Goal: Transaction & Acquisition: Purchase product/service

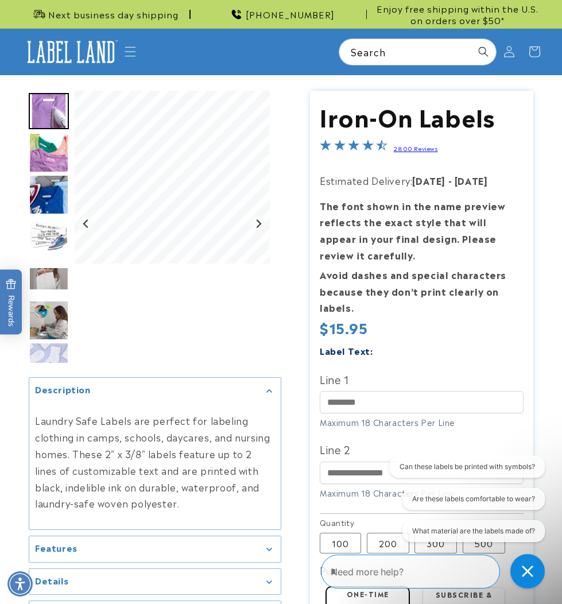
click at [116, 51] on img at bounding box center [71, 52] width 99 height 30
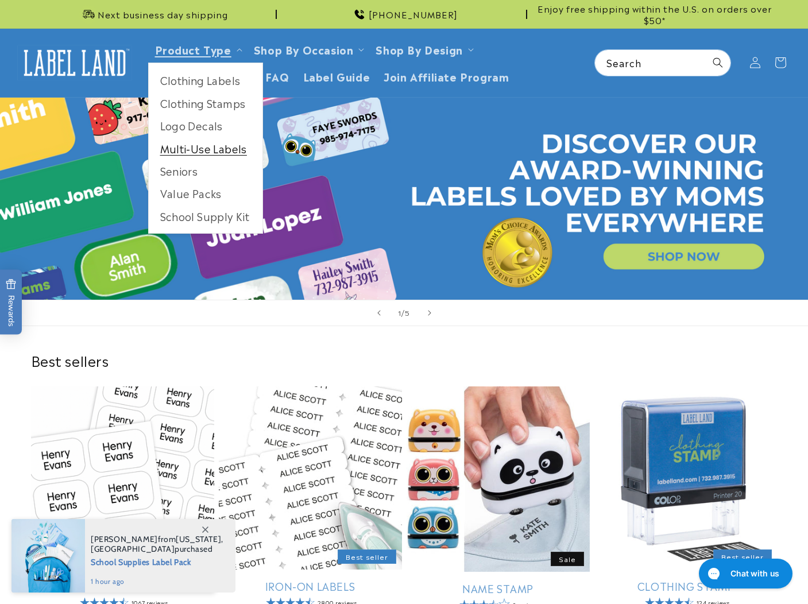
click at [224, 153] on link "Multi-Use Labels" at bounding box center [206, 148] width 114 height 22
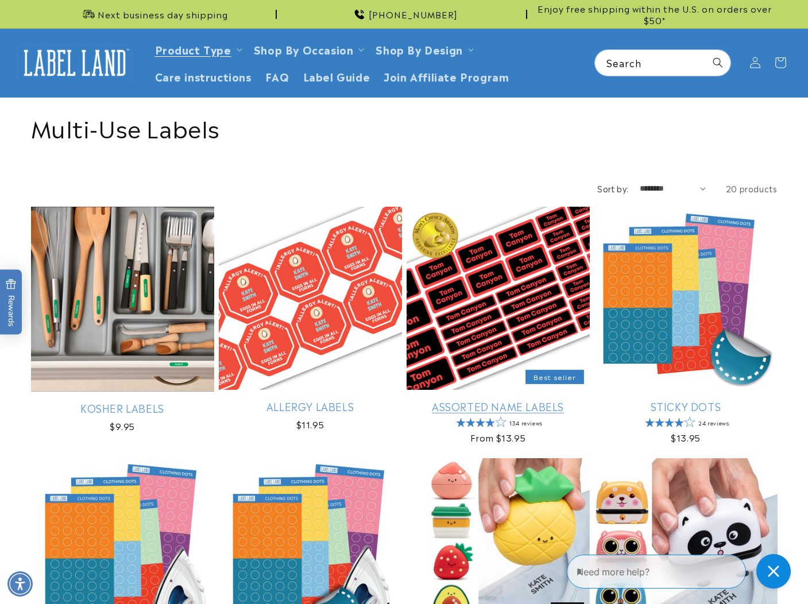
click at [505, 399] on link "Assorted Name Labels" at bounding box center [497, 405] width 183 height 13
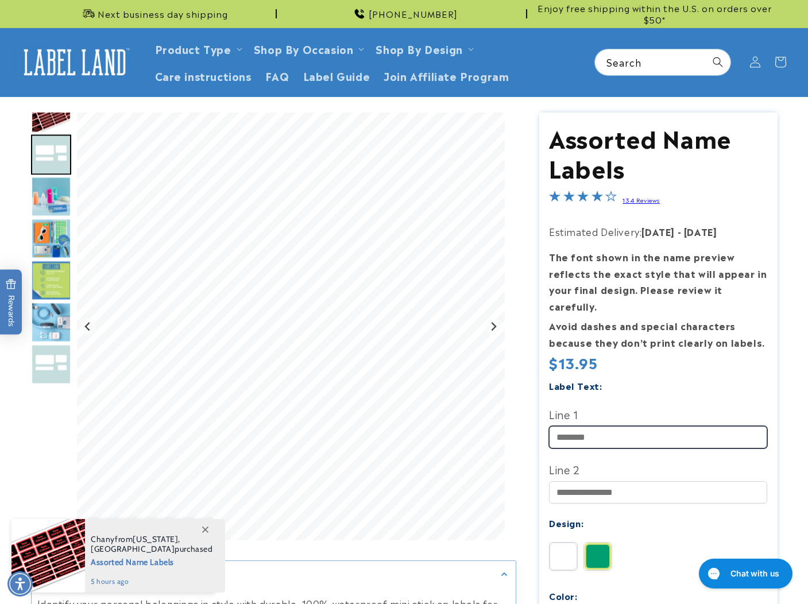
click at [579, 426] on input "Line 1" at bounding box center [658, 437] width 218 height 22
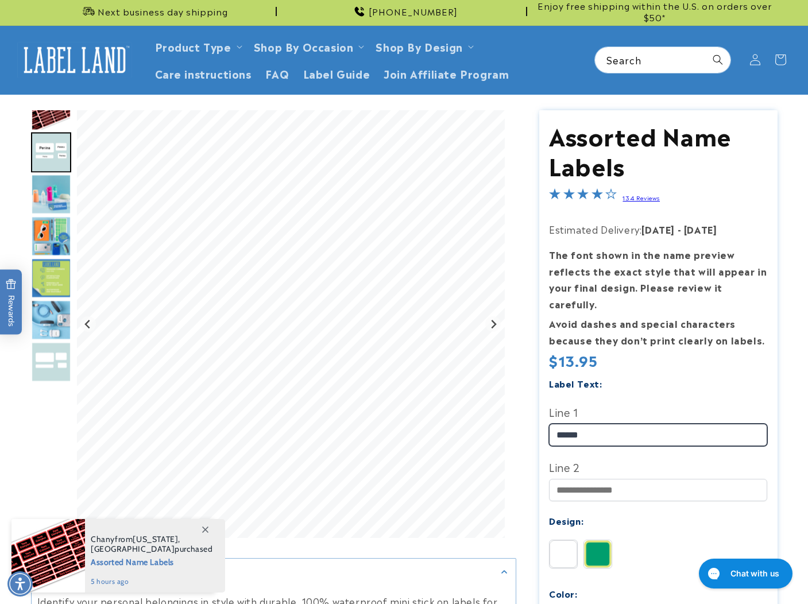
type input "******"
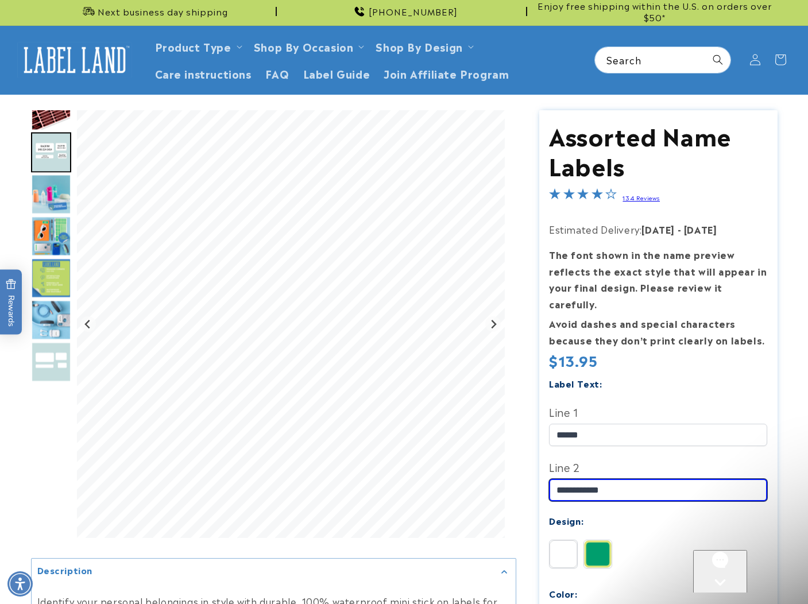
scroll to position [0, 0]
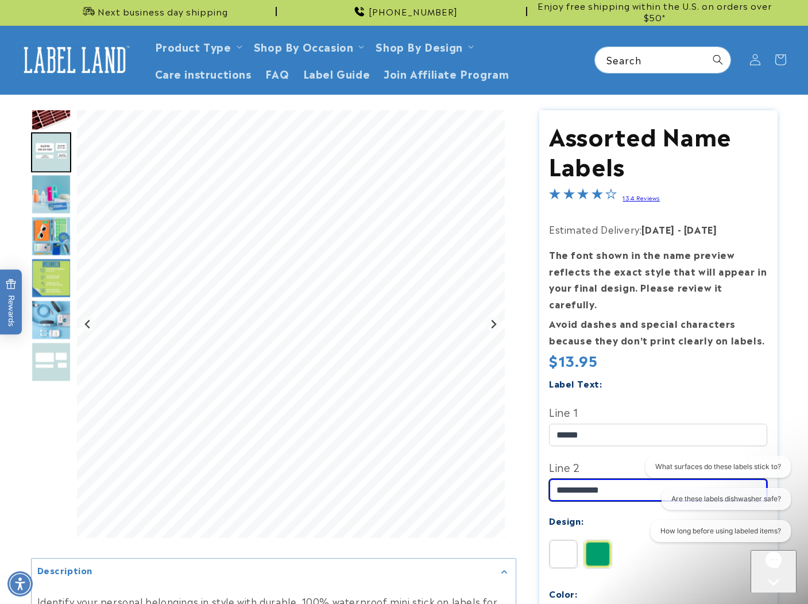
type input "**********"
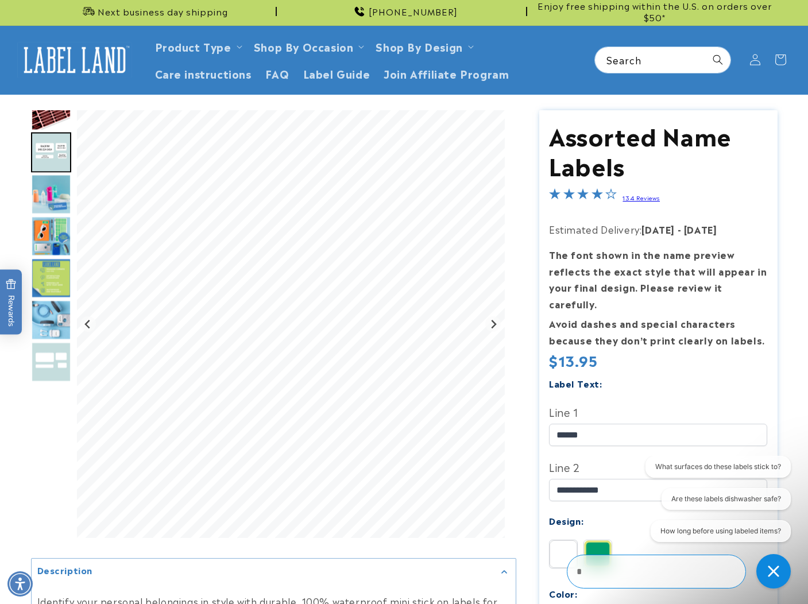
click at [597, 540] on img at bounding box center [598, 554] width 28 height 28
click at [582, 539] on div "Solid Border" at bounding box center [661, 556] width 224 height 34
click at [571, 540] on img at bounding box center [563, 554] width 28 height 28
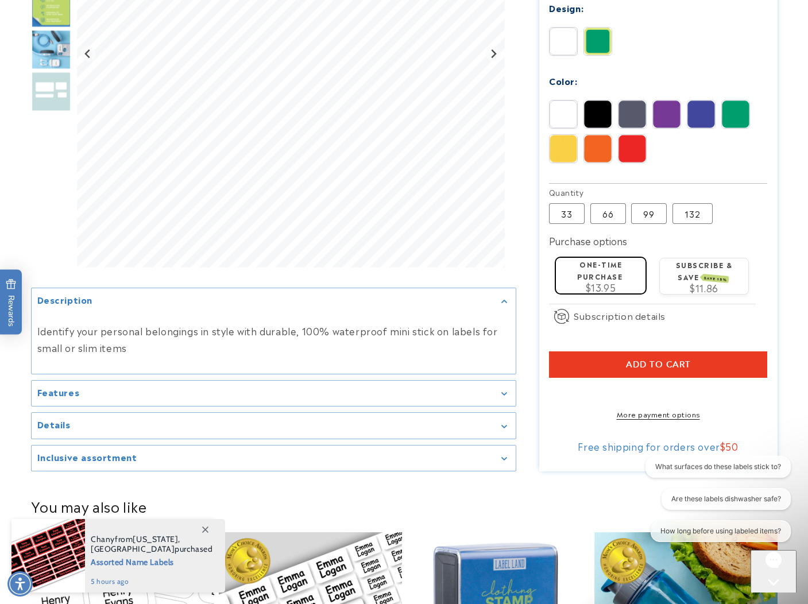
scroll to position [587, 0]
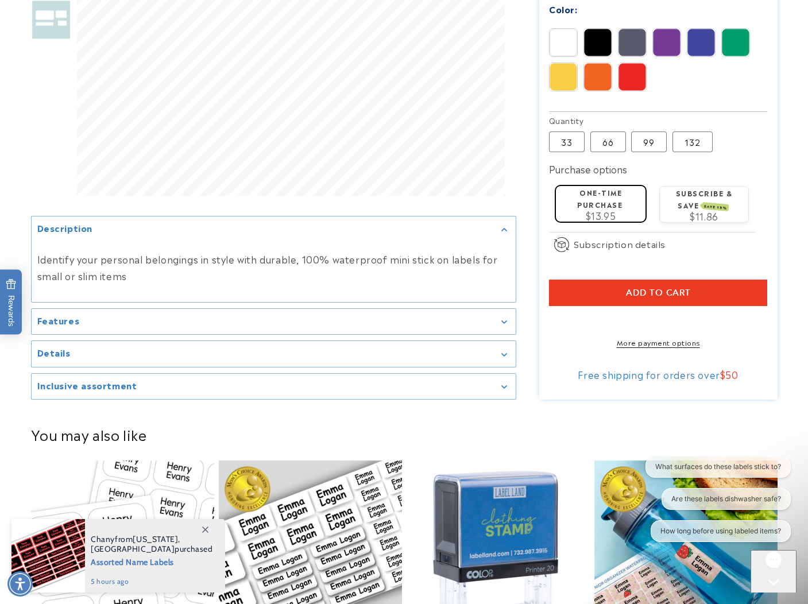
click at [166, 317] on div "Features" at bounding box center [273, 321] width 472 height 9
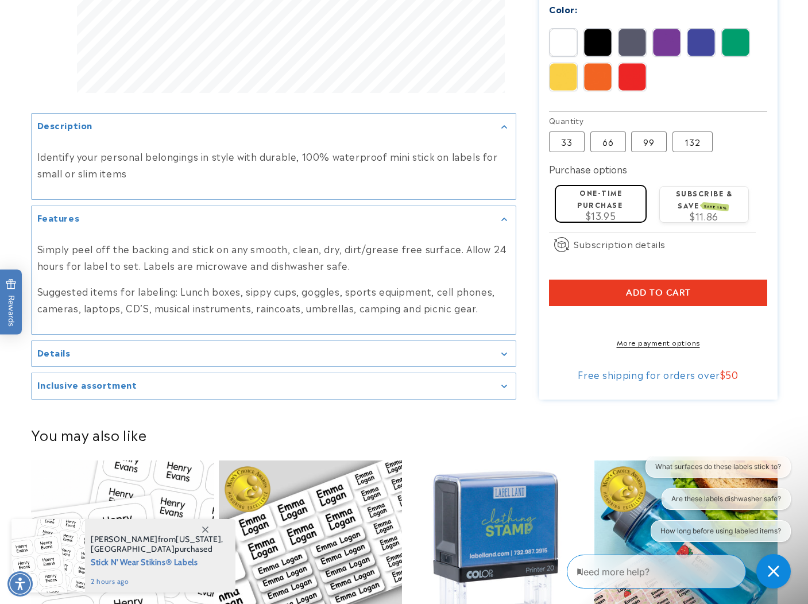
click at [193, 343] on summary "Details" at bounding box center [274, 354] width 484 height 26
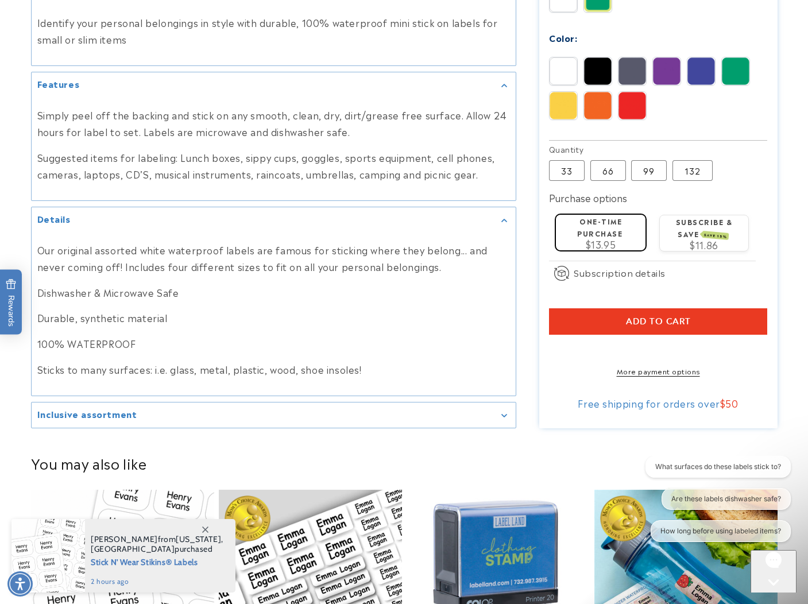
click at [190, 406] on summary "Inclusive assortment" at bounding box center [274, 415] width 484 height 26
